Goal: Transaction & Acquisition: Purchase product/service

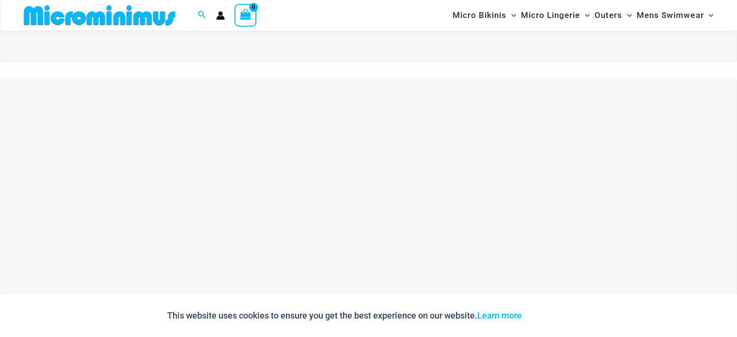
scroll to position [331, 0]
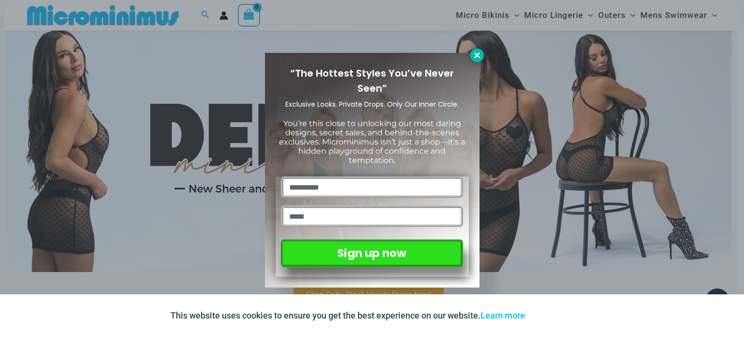
click at [478, 57] on icon at bounding box center [477, 55] width 9 height 9
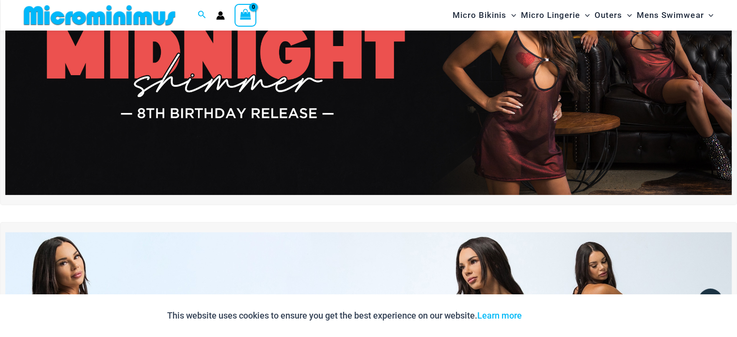
scroll to position [0, 0]
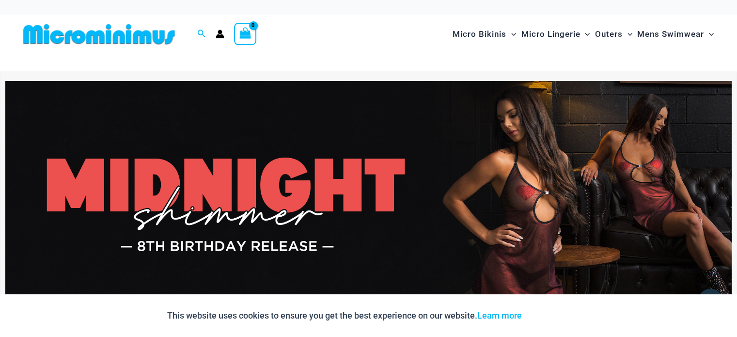
click at [304, 203] on img at bounding box center [368, 204] width 726 height 247
